Goal: Task Accomplishment & Management: Manage account settings

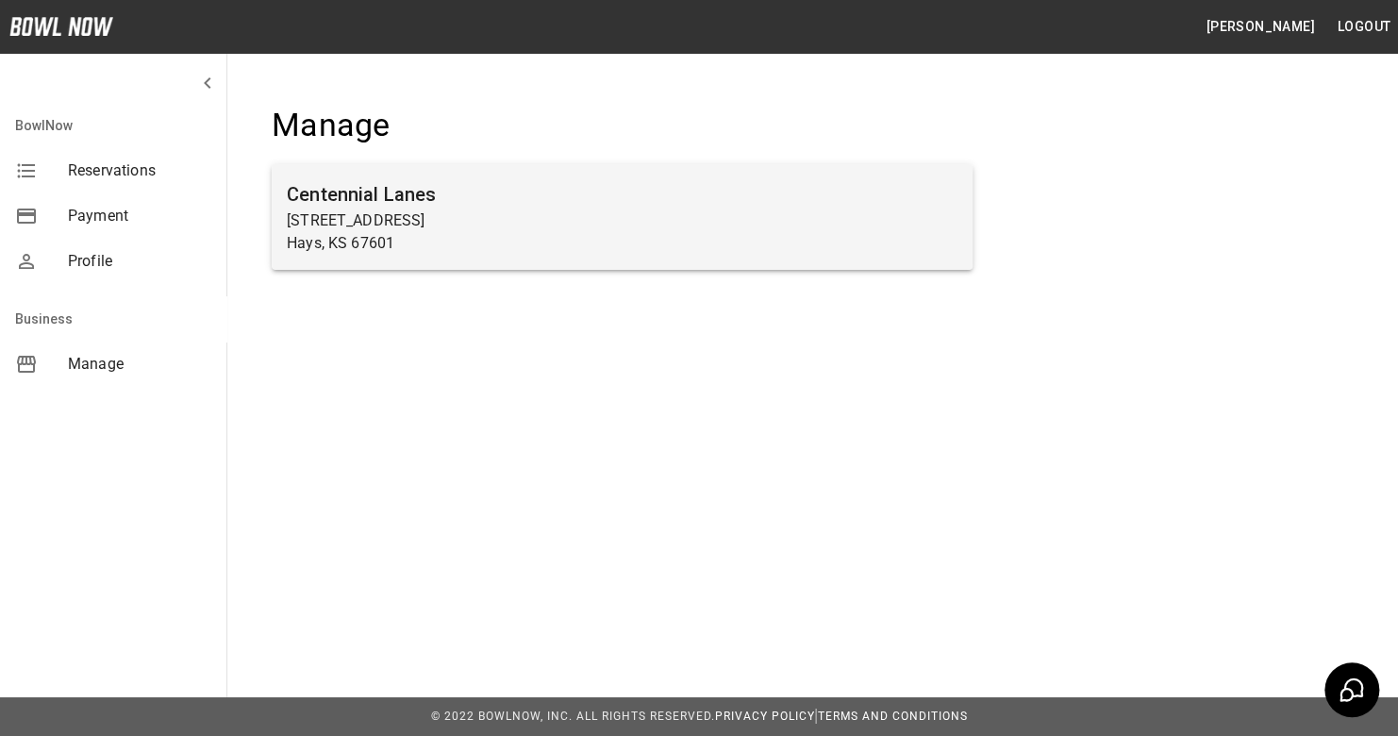
click at [388, 196] on h6 "Centennial Lanes" at bounding box center [622, 194] width 671 height 30
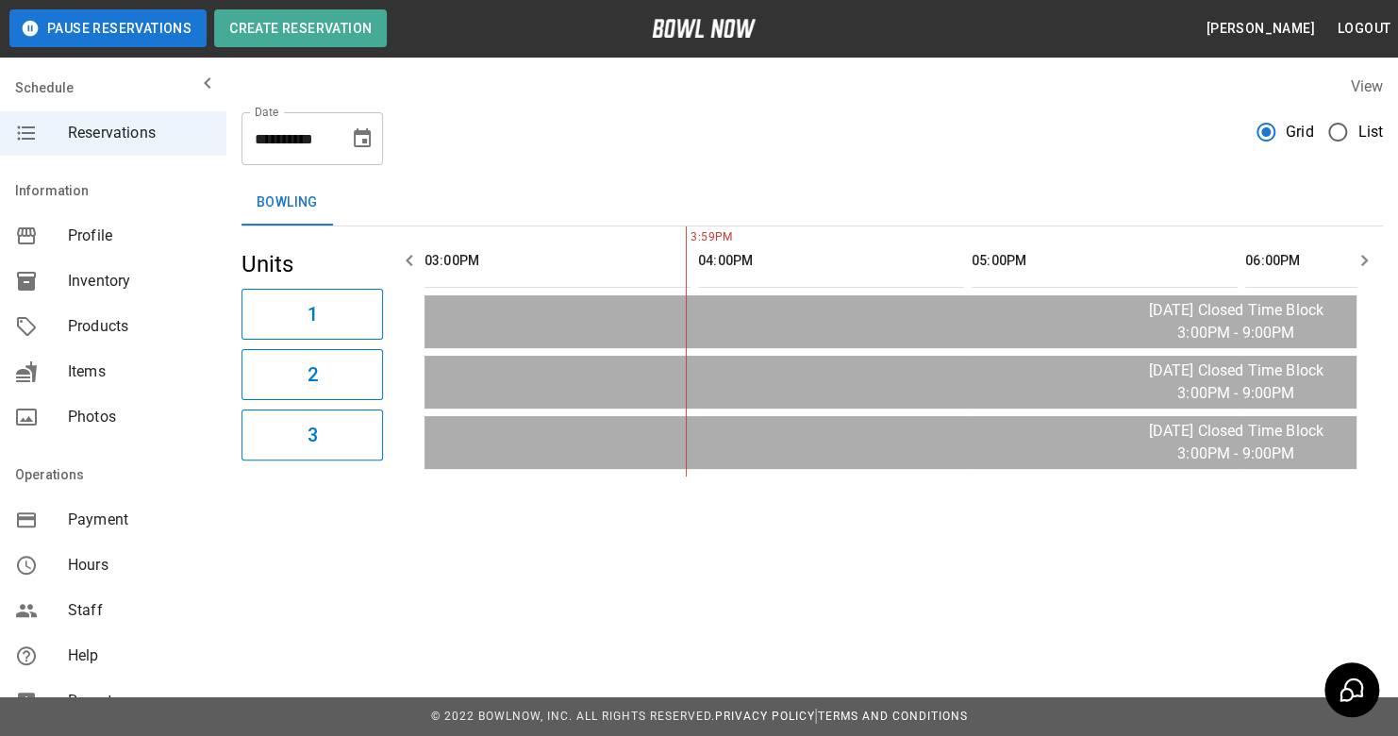
click at [370, 136] on icon "Choose date, selected date is Sep 8, 2025" at bounding box center [362, 137] width 17 height 19
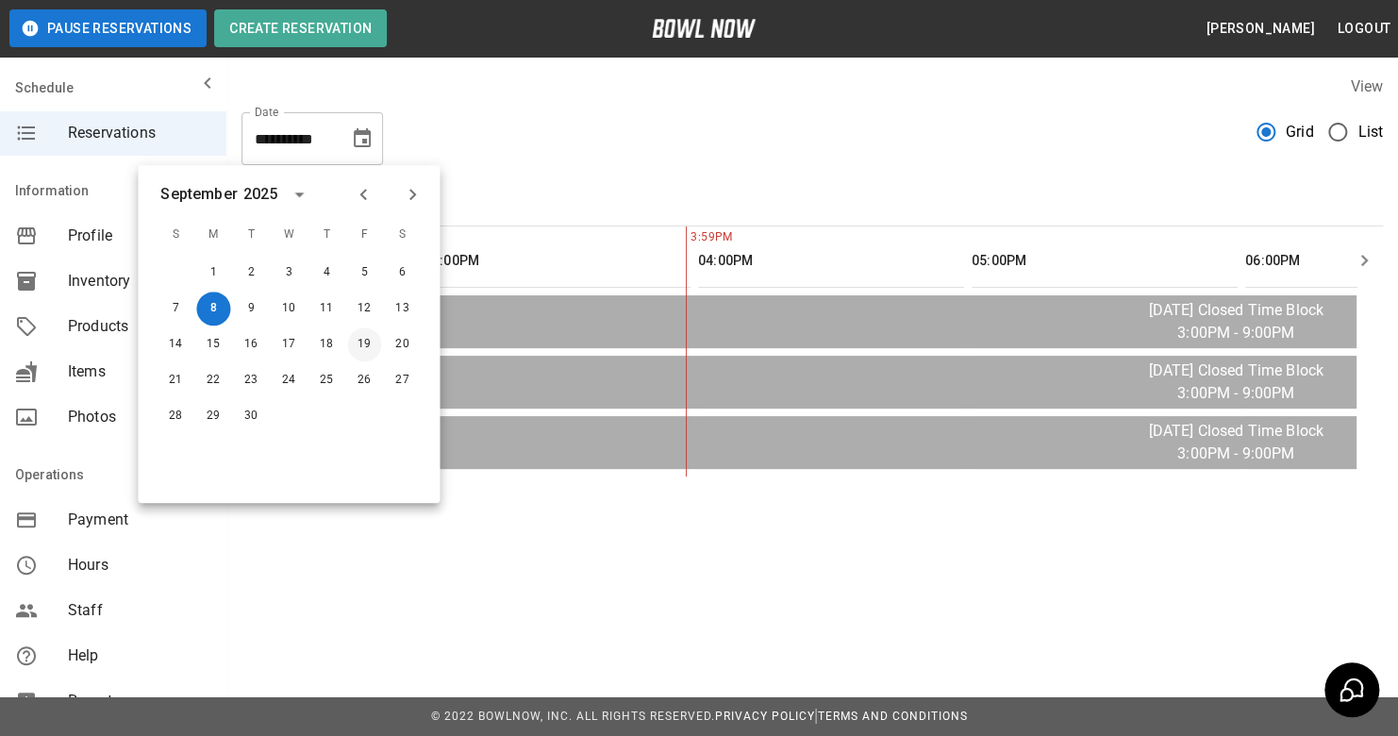
click at [356, 344] on button "19" at bounding box center [364, 344] width 34 height 34
type input "**********"
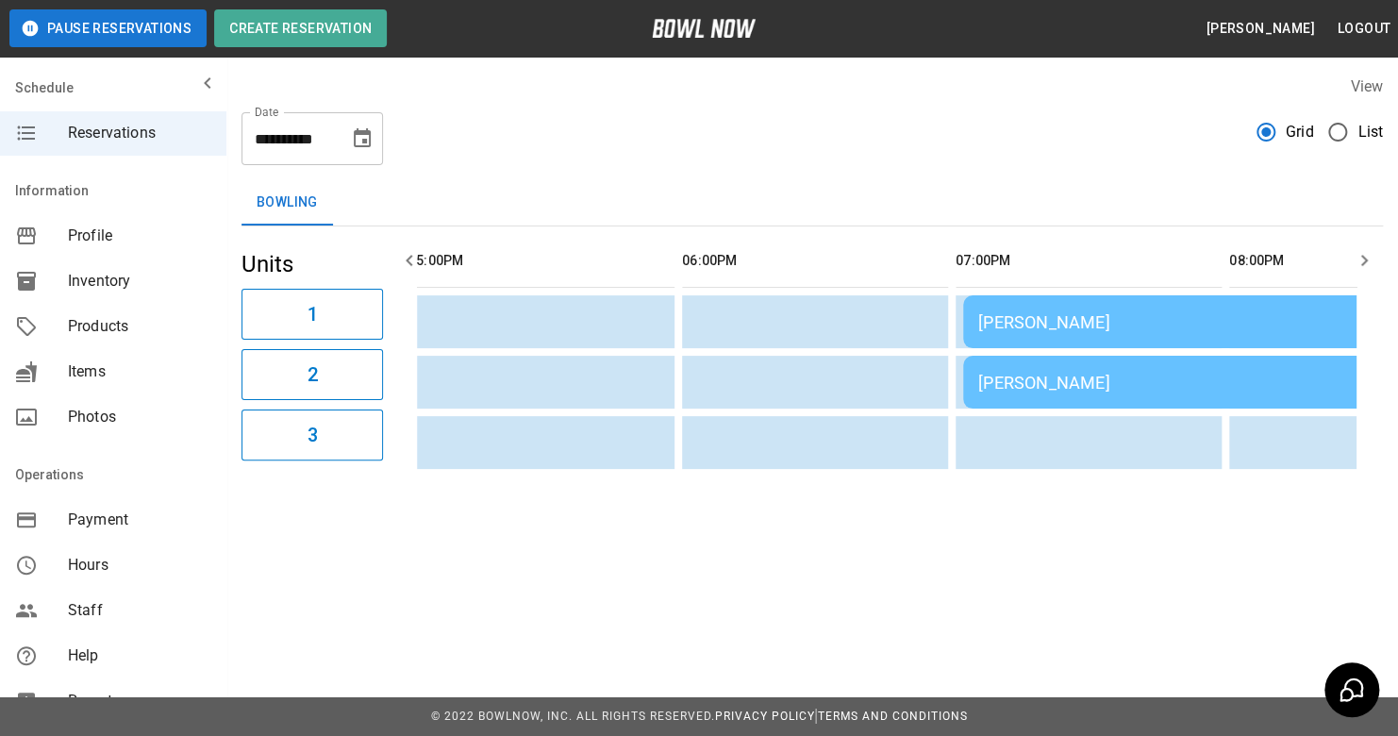
click at [1081, 327] on div "[PERSON_NAME]" at bounding box center [1234, 322] width 513 height 20
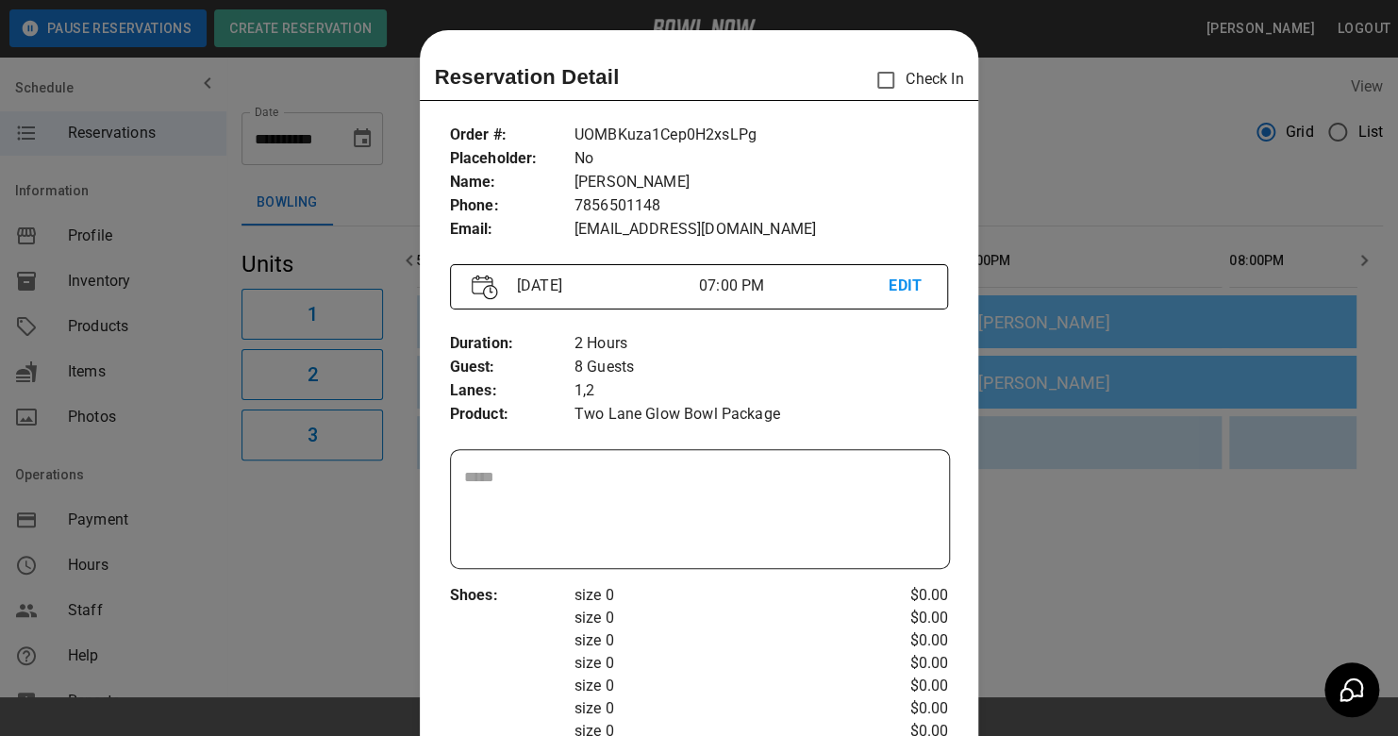
click at [1052, 147] on div at bounding box center [699, 368] width 1398 height 736
